Goal: Information Seeking & Learning: Understand process/instructions

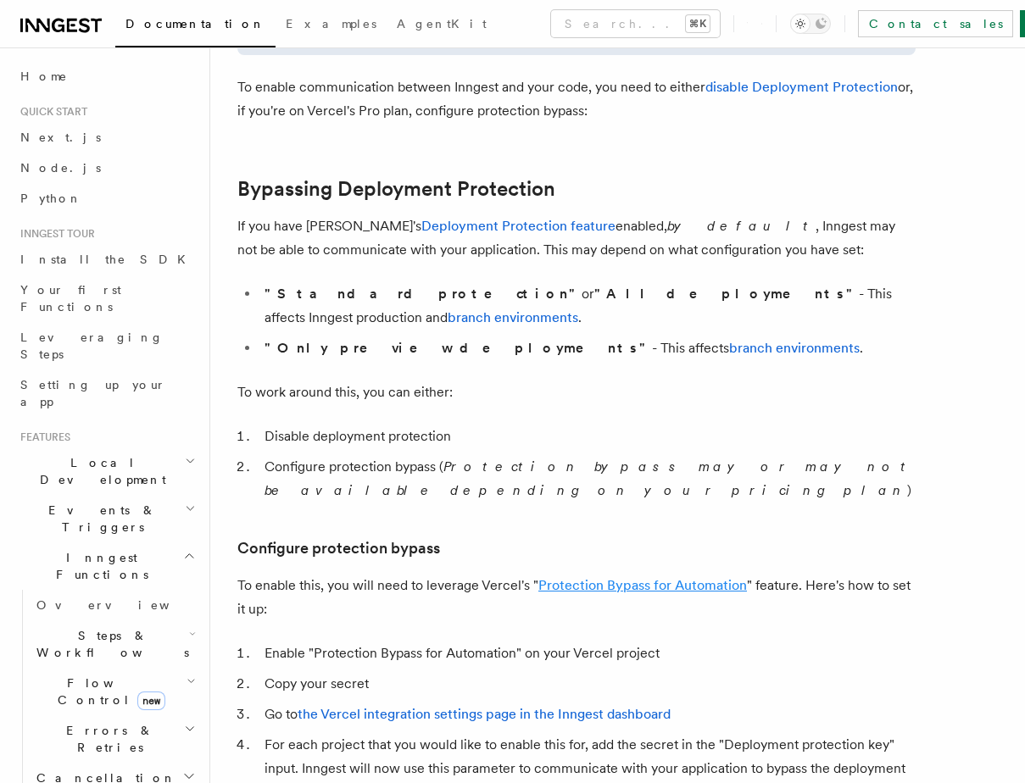
scroll to position [1160, 0]
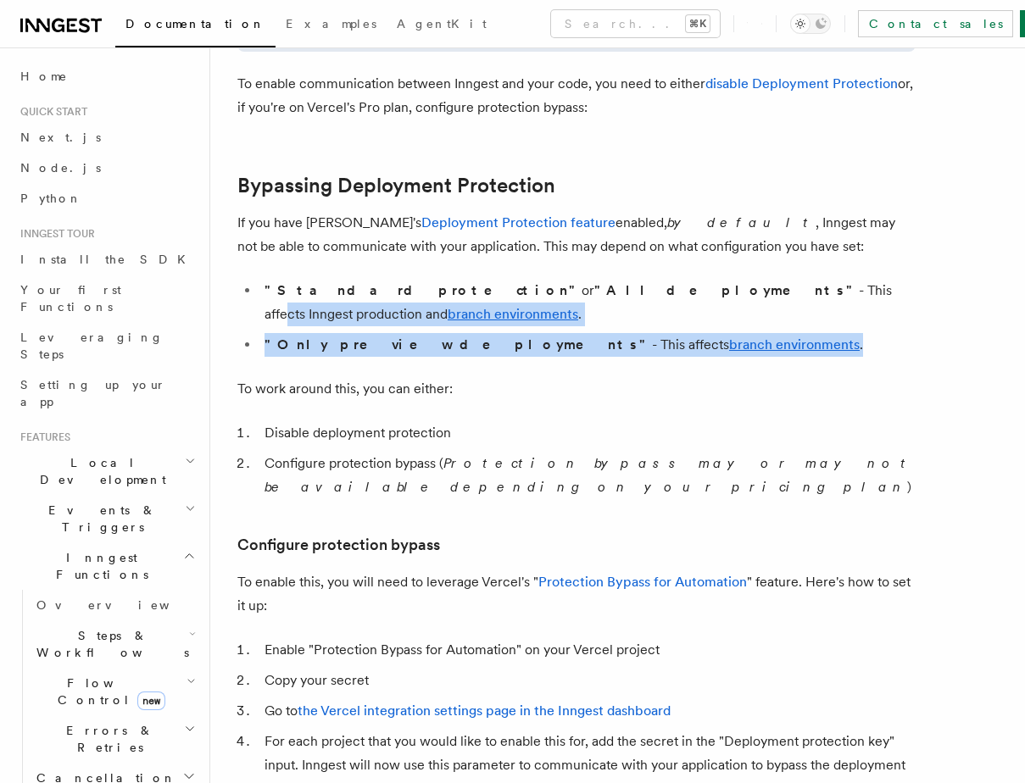
drag, startPoint x: 588, startPoint y: 284, endPoint x: 699, endPoint y: 318, distance: 116.9
click at [705, 319] on ul ""Standard protection" or "All deployments" - This affects Inngest production an…" at bounding box center [576, 318] width 678 height 78
click at [521, 223] on link "Deployment Protection feature" at bounding box center [518, 222] width 194 height 16
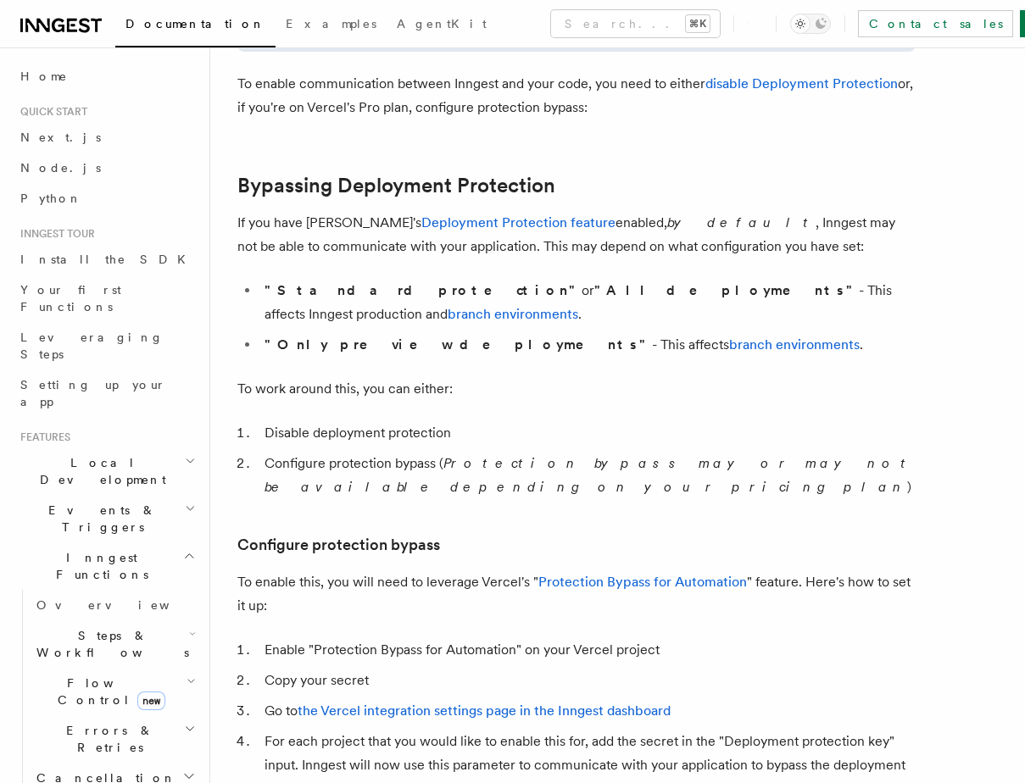
click at [294, 421] on li "Disable deployment protection" at bounding box center [587, 433] width 656 height 24
copy ol "Disable deployment protection"
click at [302, 421] on li "Disable deployment protection" at bounding box center [587, 433] width 656 height 24
